Goal: Feedback & Contribution: Submit feedback/report problem

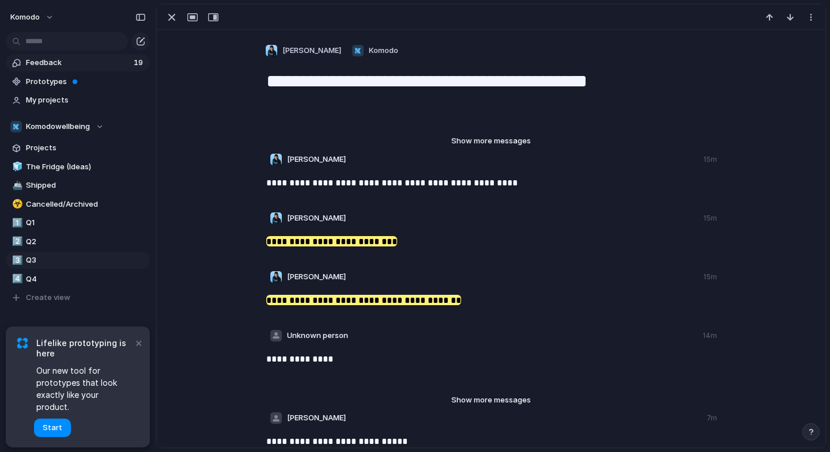
click at [104, 62] on span "Feedback" at bounding box center [78, 63] width 104 height 12
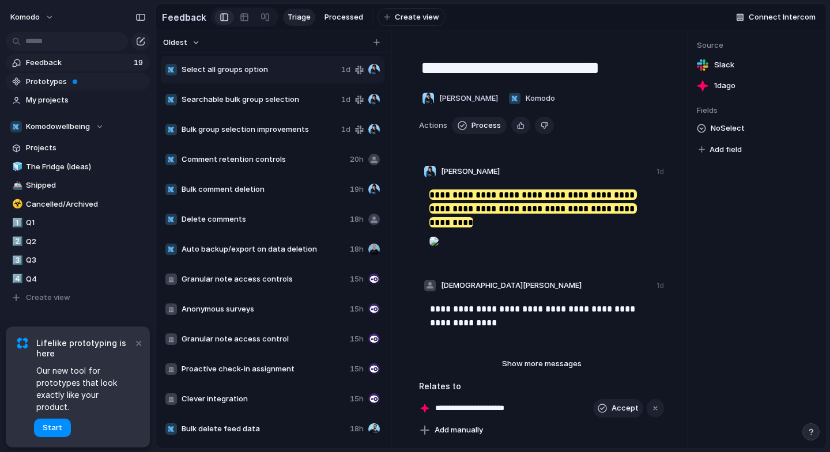
click at [82, 80] on span "Prototypes" at bounding box center [86, 82] width 120 height 12
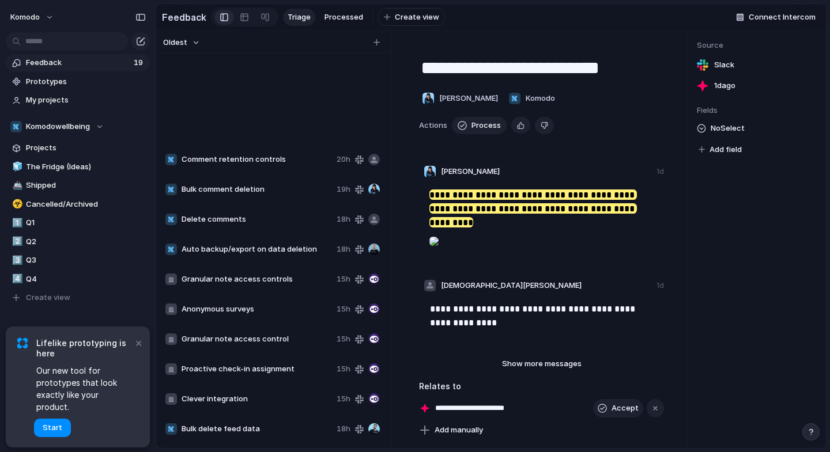
scroll to position [179, 0]
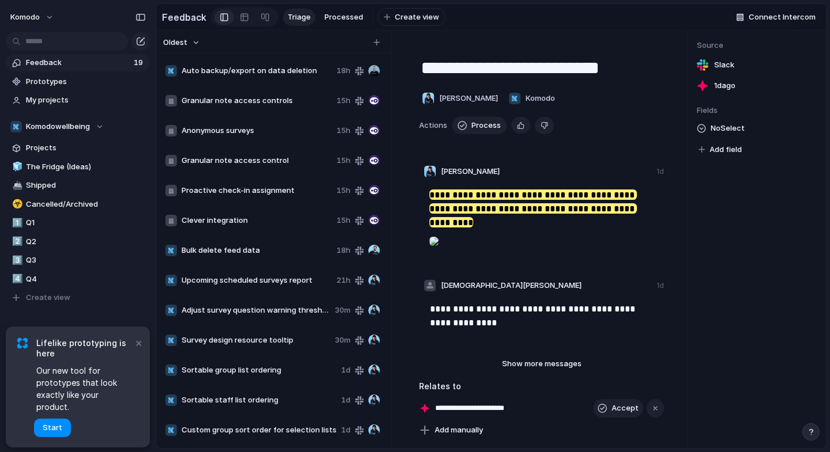
click at [286, 131] on span "Anonymous surveys" at bounding box center [257, 131] width 150 height 12
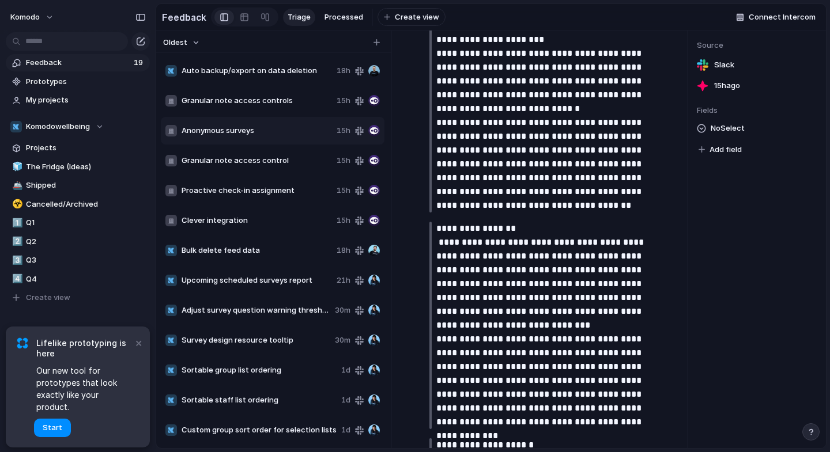
scroll to position [364, 0]
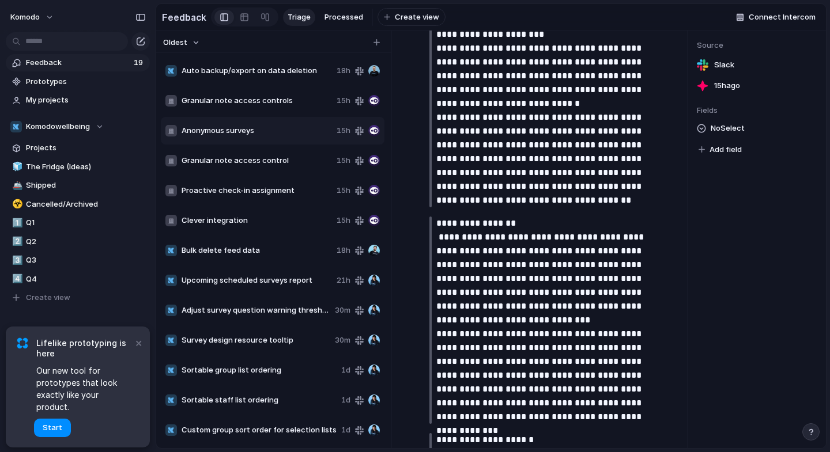
click at [283, 226] on div "Clever integration 15h" at bounding box center [273, 221] width 224 height 28
type textarea "**********"
